Goal: Check status: Check status

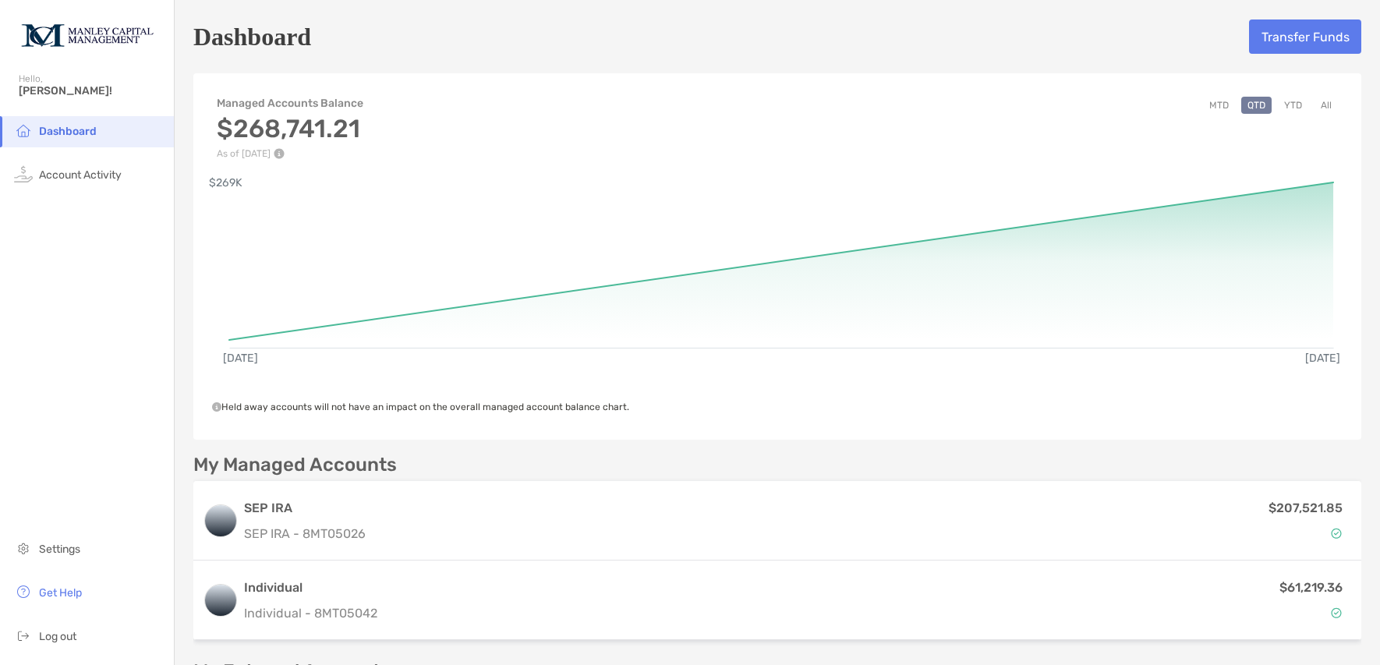
click at [1316, 105] on button "All" at bounding box center [1326, 105] width 23 height 17
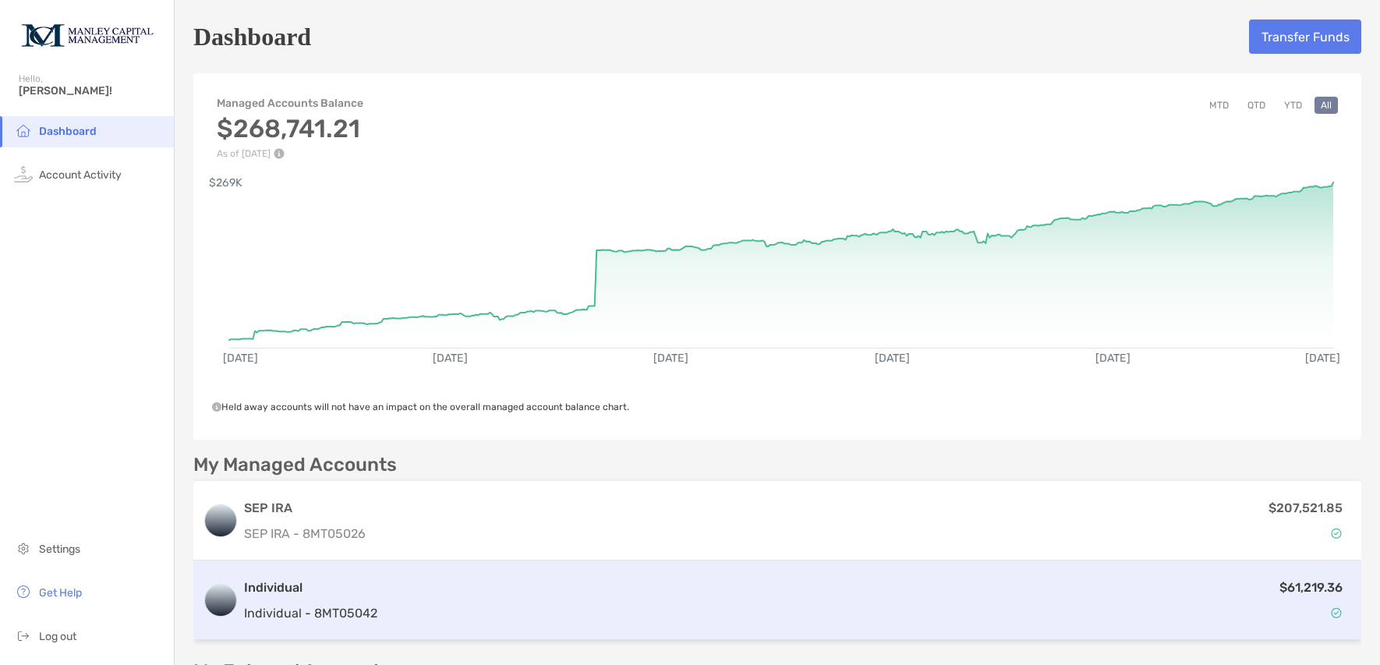
click at [373, 593] on h3 "Individual" at bounding box center [310, 588] width 133 height 19
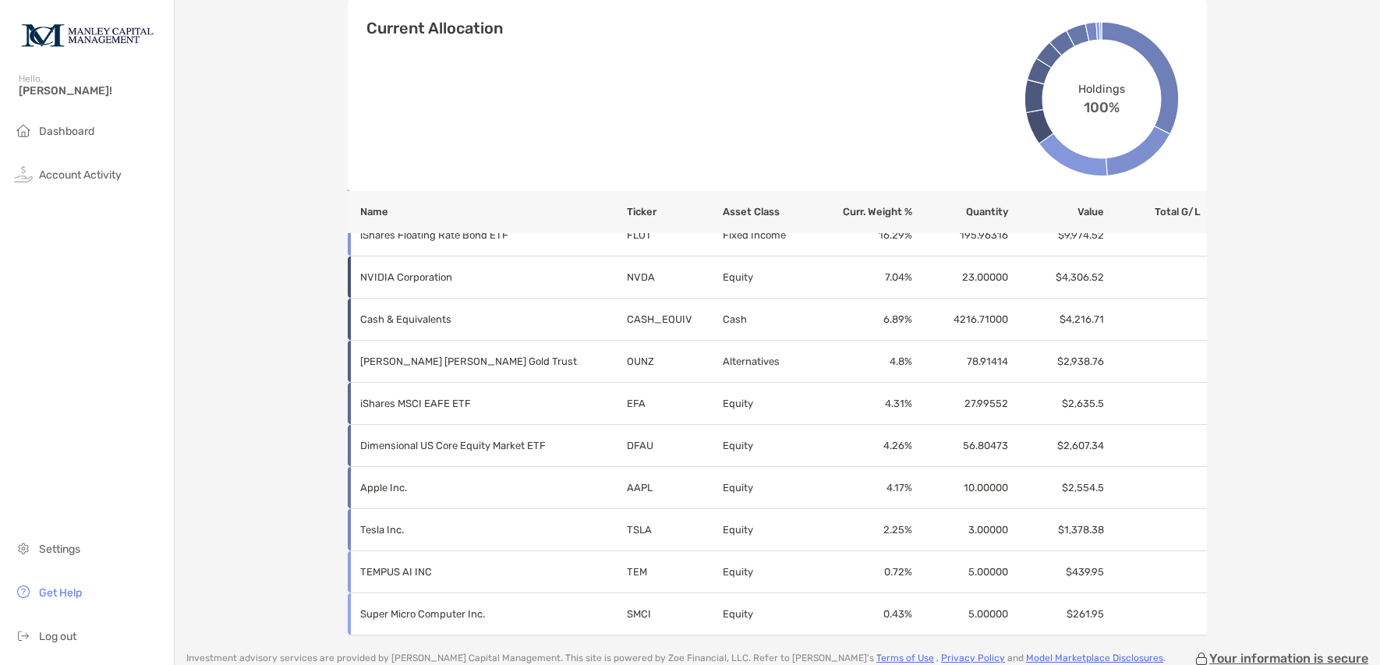
scroll to position [675, 0]
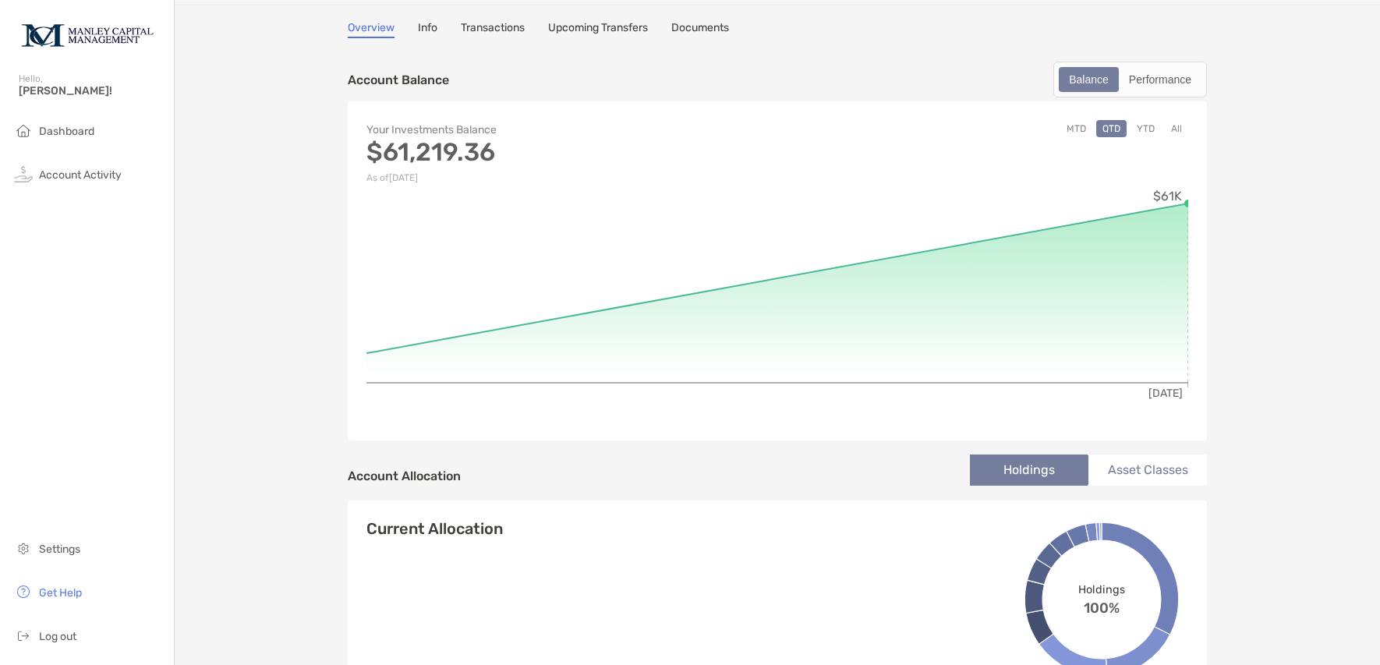
scroll to position [41, 0]
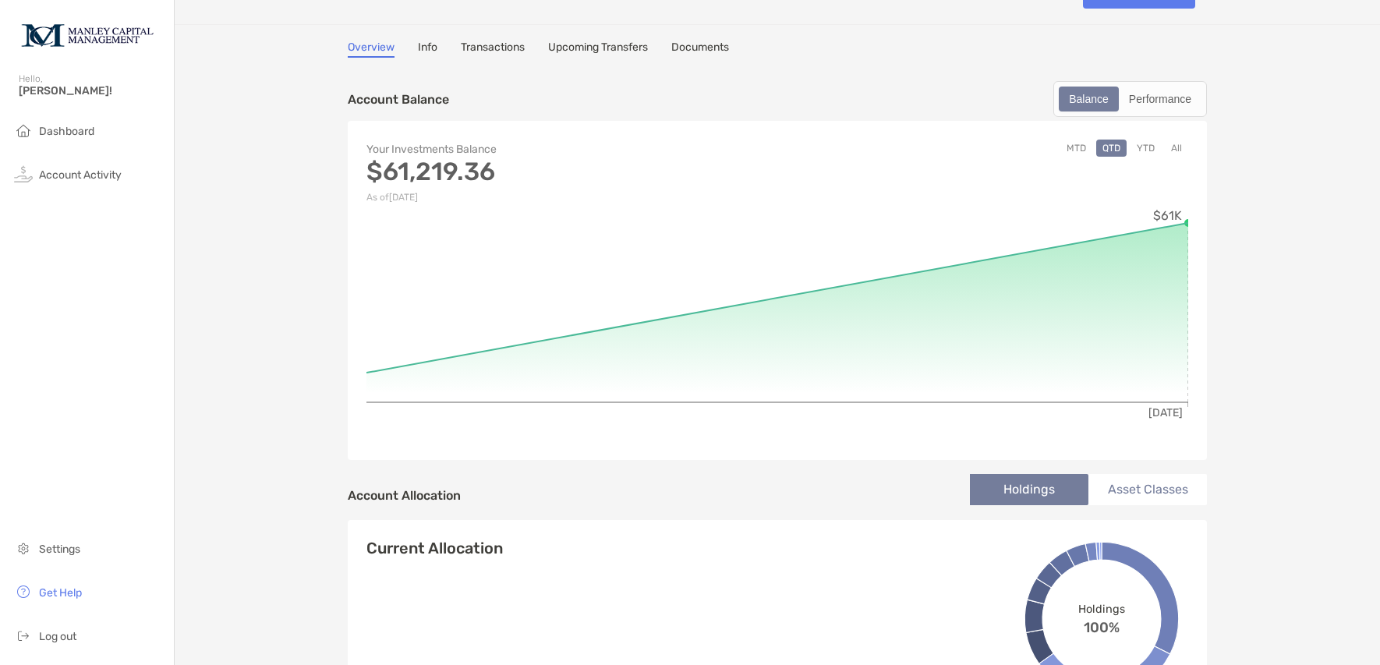
click at [1172, 153] on button "All" at bounding box center [1176, 148] width 23 height 17
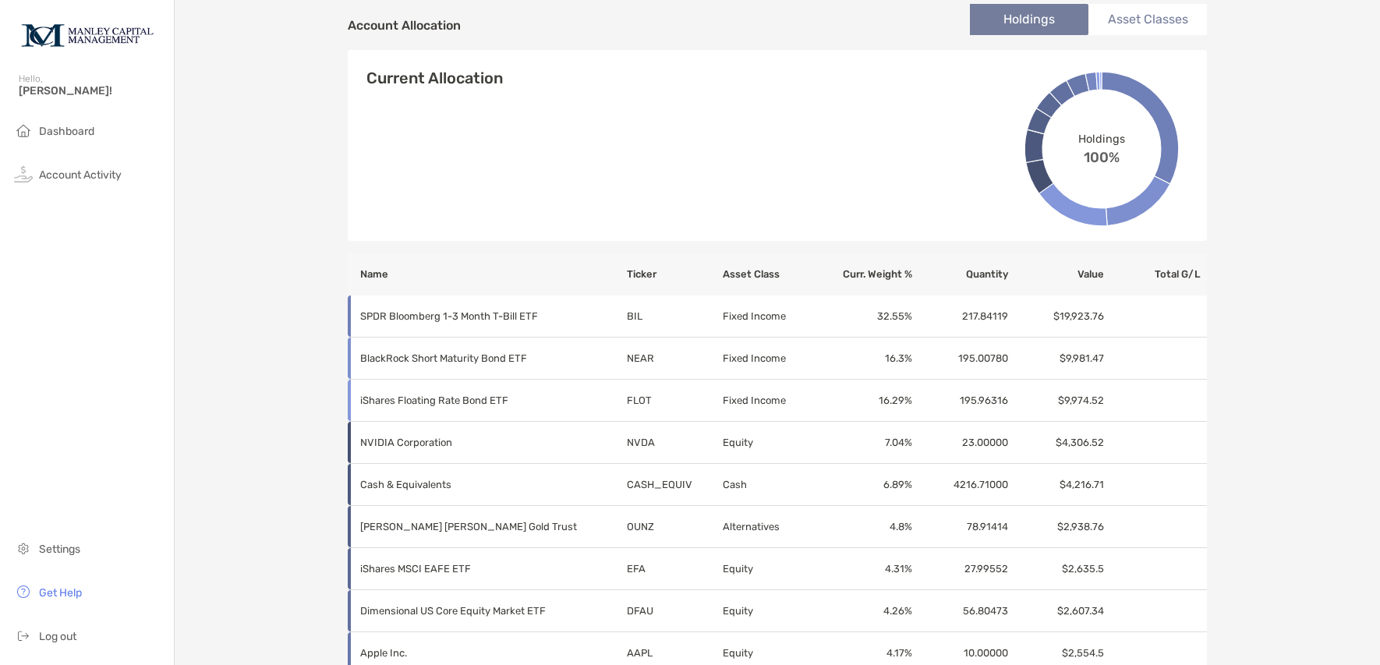
scroll to position [542, 0]
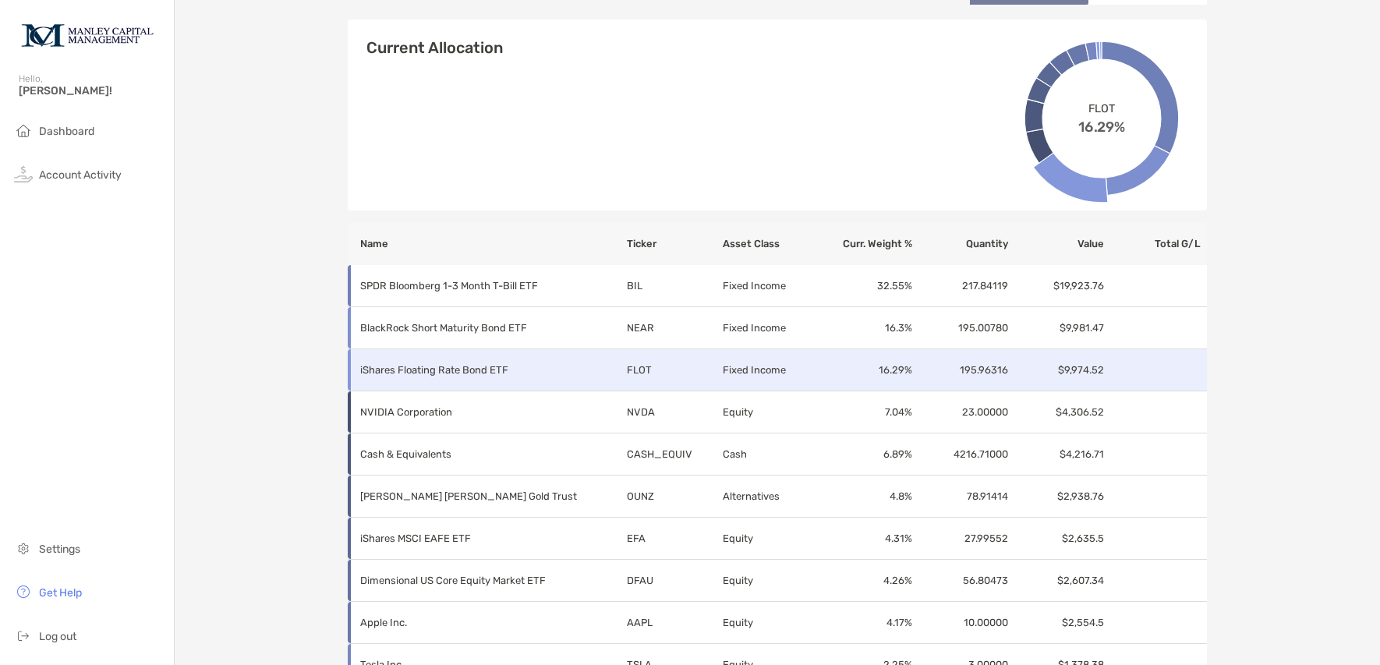
drag, startPoint x: 1143, startPoint y: 376, endPoint x: 1150, endPoint y: 371, distance: 8.4
click at [1147, 374] on td at bounding box center [1156, 370] width 102 height 42
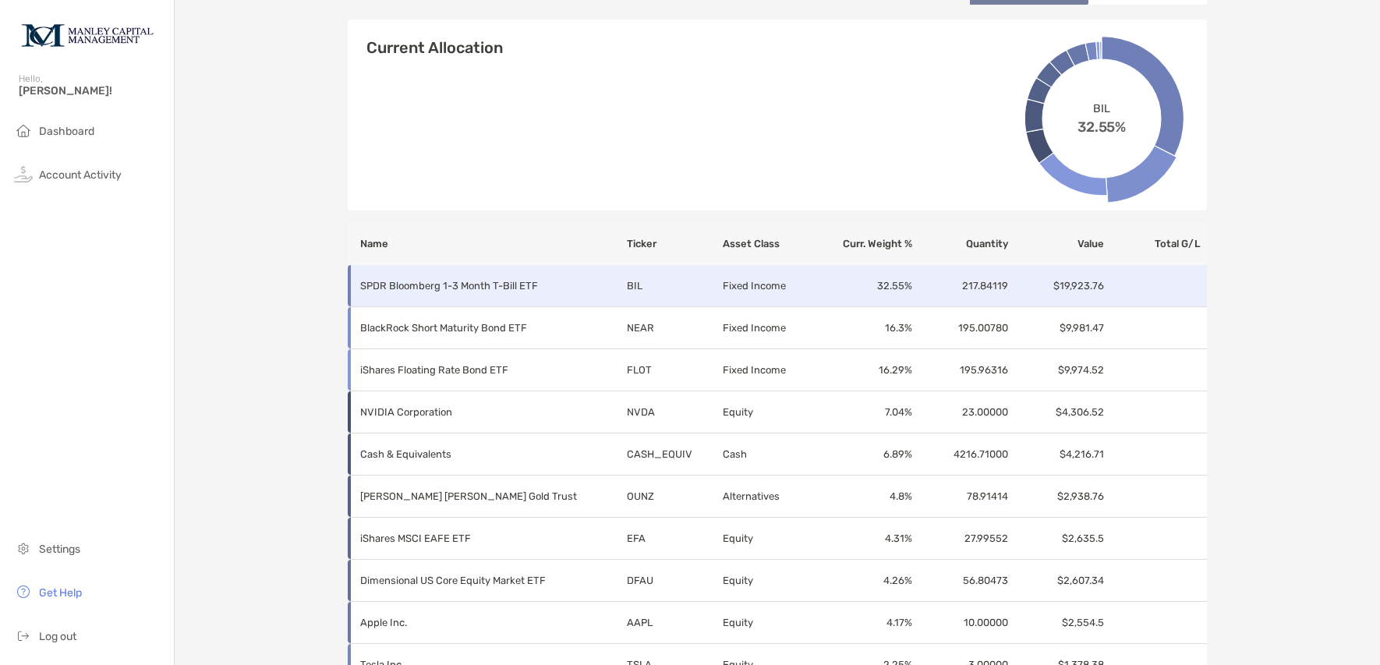
click at [1166, 277] on td at bounding box center [1156, 286] width 102 height 42
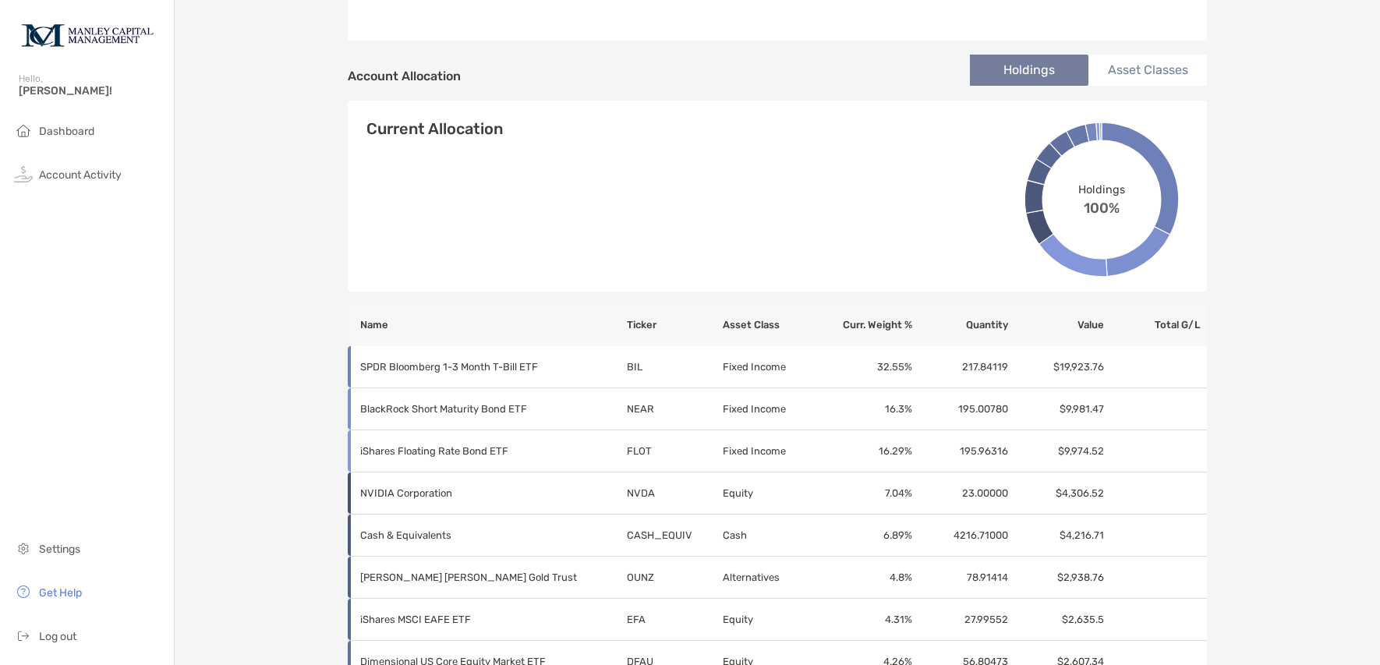
scroll to position [457, 0]
